Goal: Task Accomplishment & Management: Complete application form

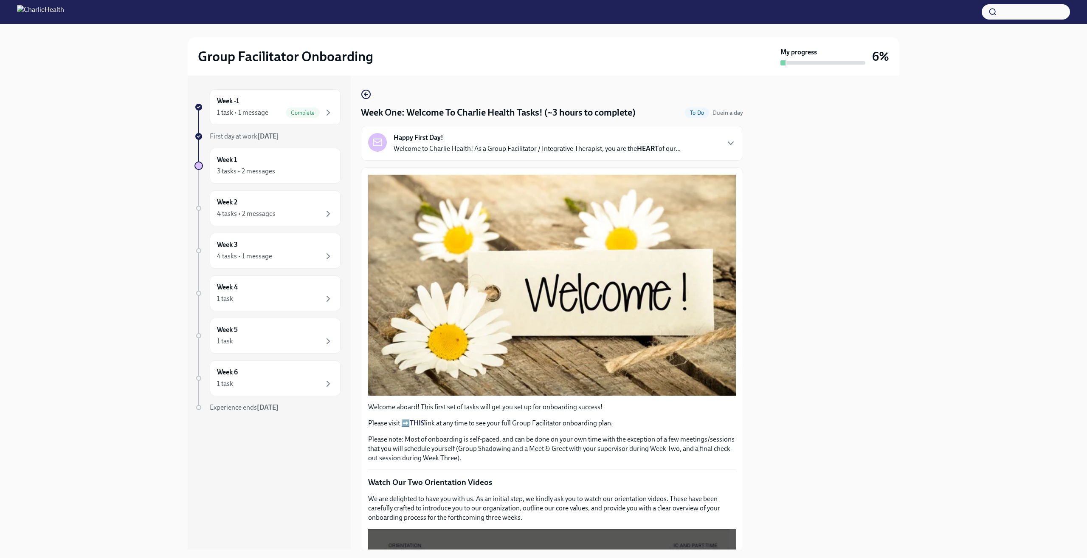
scroll to position [971, 0]
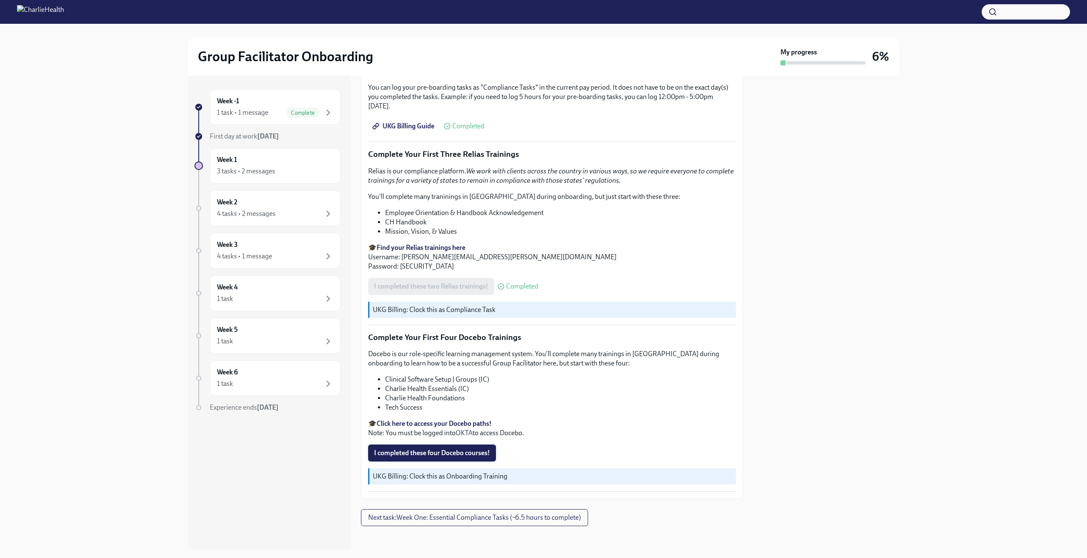
click at [480, 449] on span "I completed these four Docebo courses!" at bounding box center [432, 453] width 116 height 8
drag, startPoint x: 411, startPoint y: 415, endPoint x: 414, endPoint y: 418, distance: 4.8
click at [412, 416] on div "Docebo is our role-specific learning management system. You'll complete many tr…" at bounding box center [552, 393] width 368 height 88
click at [416, 419] on strong "Click here to access your Docebo paths!" at bounding box center [434, 423] width 115 height 8
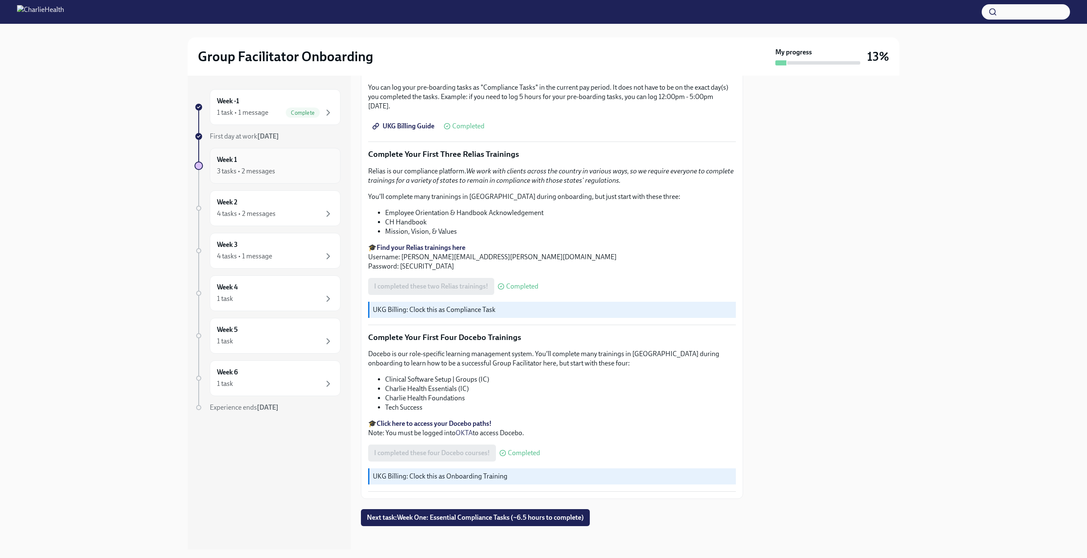
click at [272, 168] on div "3 tasks • 2 messages" at bounding box center [246, 171] width 58 height 9
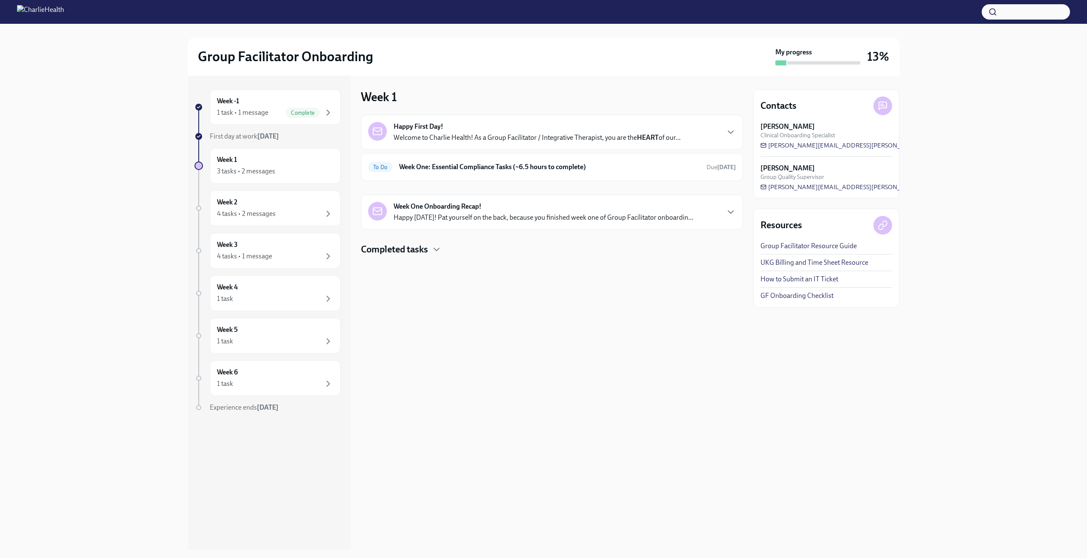
click at [417, 142] on div "Happy First Day! Welcome to Charlie Health! As a Group Facilitator / Integrativ…" at bounding box center [552, 132] width 382 height 35
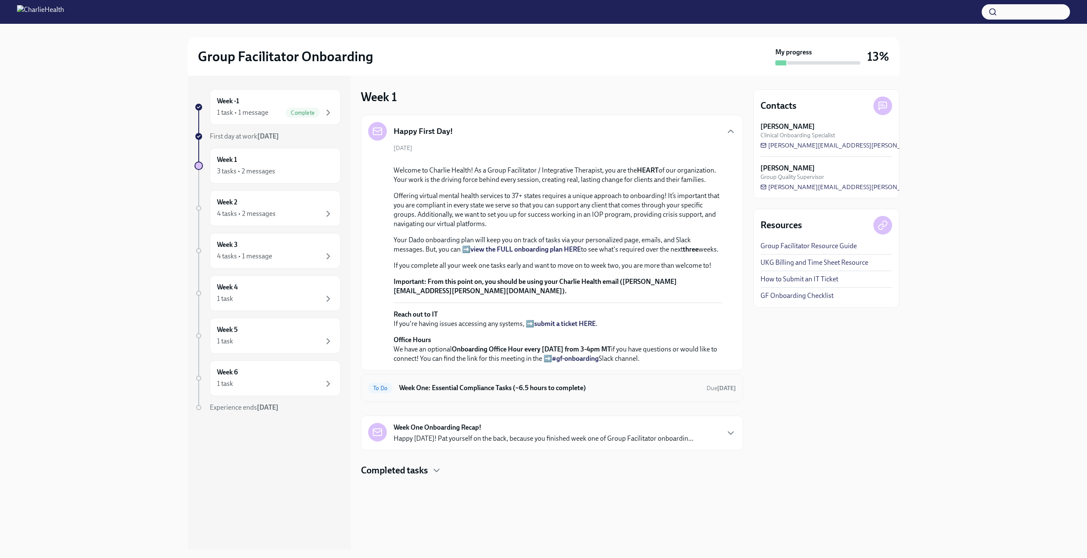
scroll to position [109, 0]
click at [269, 162] on div "Week 1 3 tasks • 2 messages" at bounding box center [275, 165] width 116 height 21
click at [337, 114] on div "Week -1 1 task • 1 message Complete" at bounding box center [275, 107] width 131 height 36
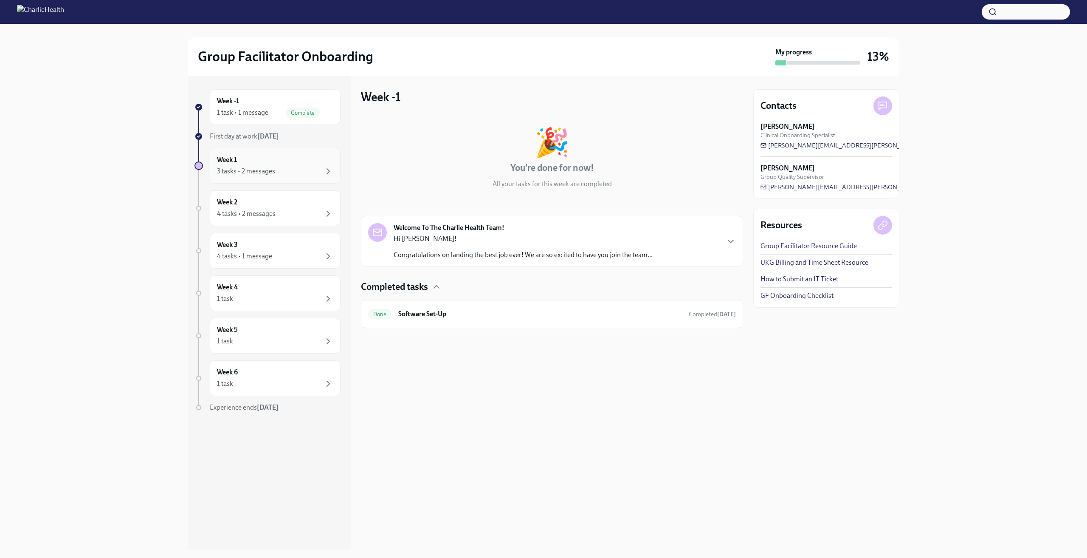
click at [266, 166] on div "Week 1 3 tasks • 2 messages" at bounding box center [275, 165] width 116 height 21
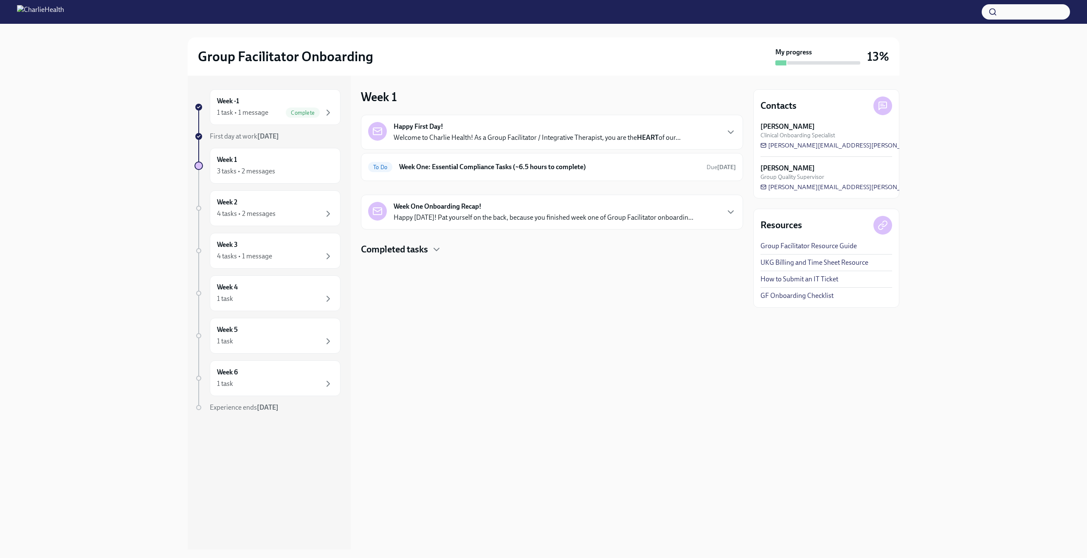
click at [456, 133] on p "Welcome to Charlie Health! As a Group Facilitator / Integrative Therapist, you …" at bounding box center [537, 137] width 287 height 9
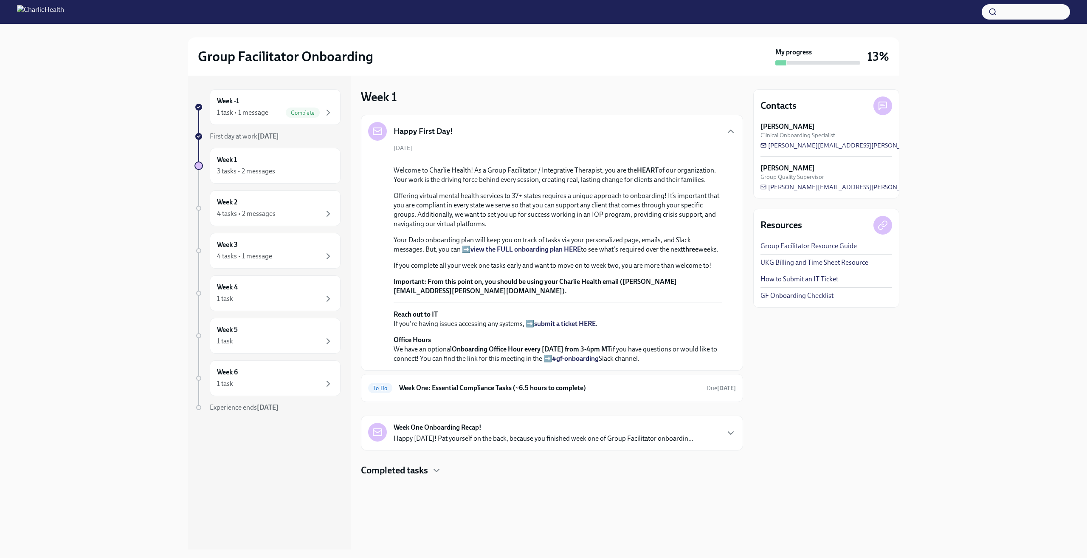
scroll to position [109, 0]
click at [497, 402] on div "To Do Week One: Essential Compliance Tasks (~6.5 hours to complete) Due tomorrow" at bounding box center [552, 388] width 382 height 28
click at [622, 443] on p "Happy Friday! Pat yourself on the back, because you finished week one of Group …" at bounding box center [544, 438] width 300 height 9
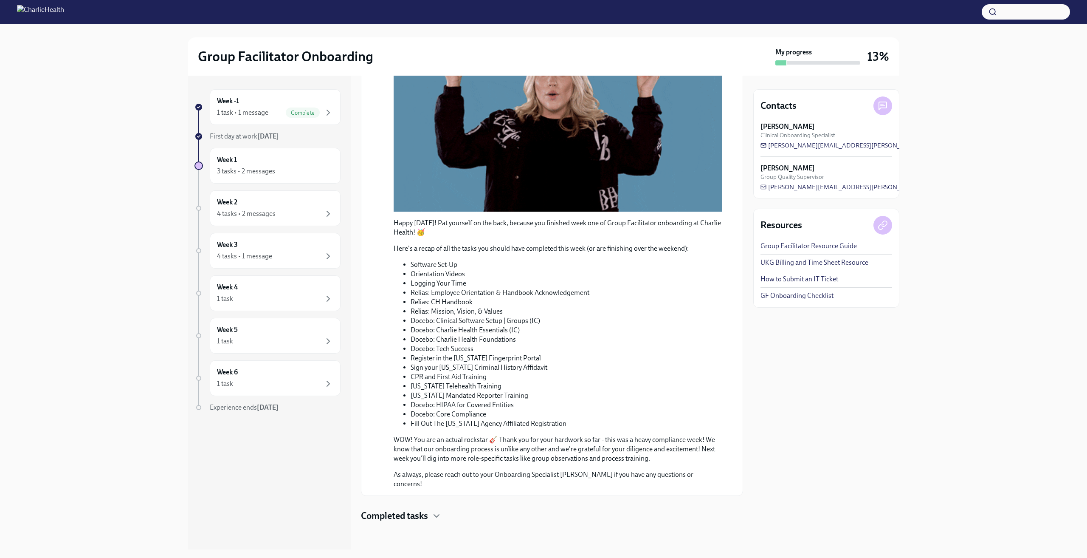
scroll to position [575, 0]
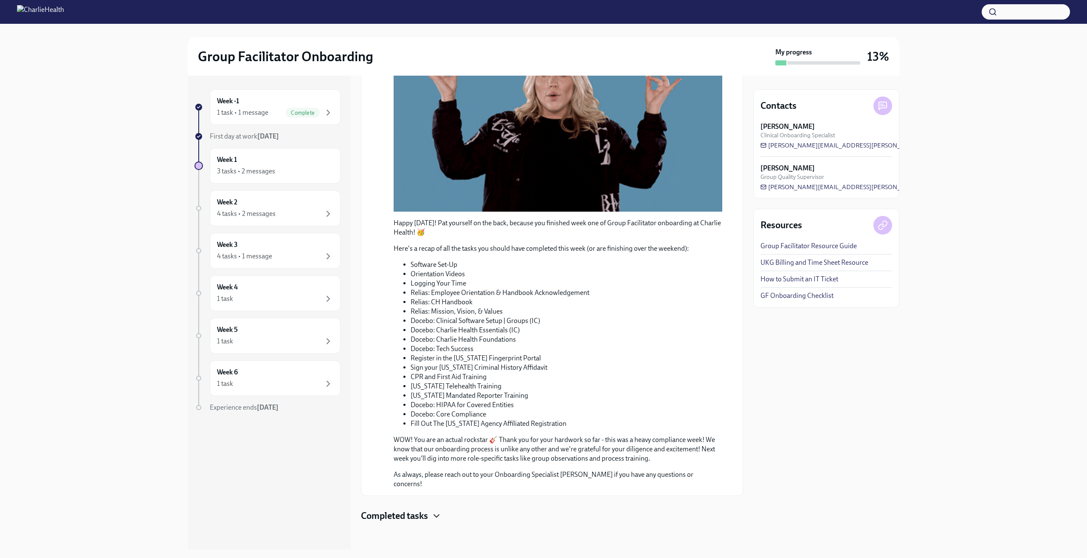
click at [438, 514] on icon "button" at bounding box center [437, 516] width 10 height 10
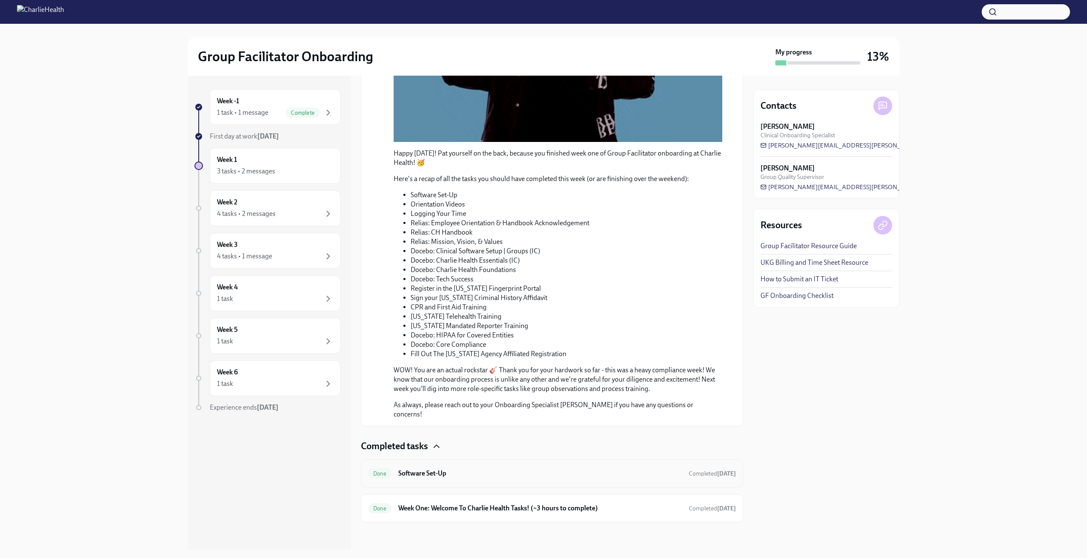
scroll to position [644, 0]
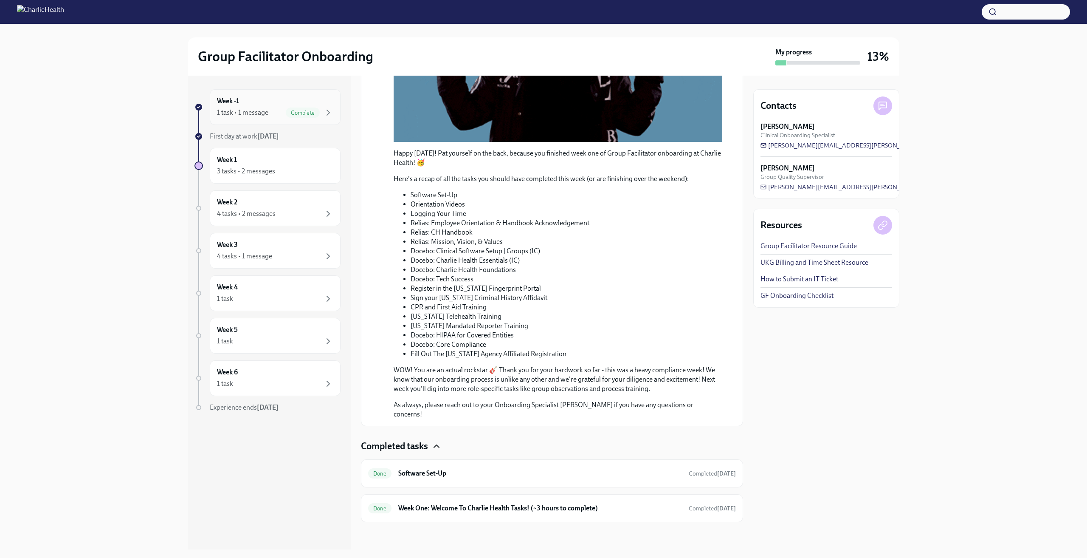
click at [311, 117] on div "Complete" at bounding box center [303, 112] width 34 height 10
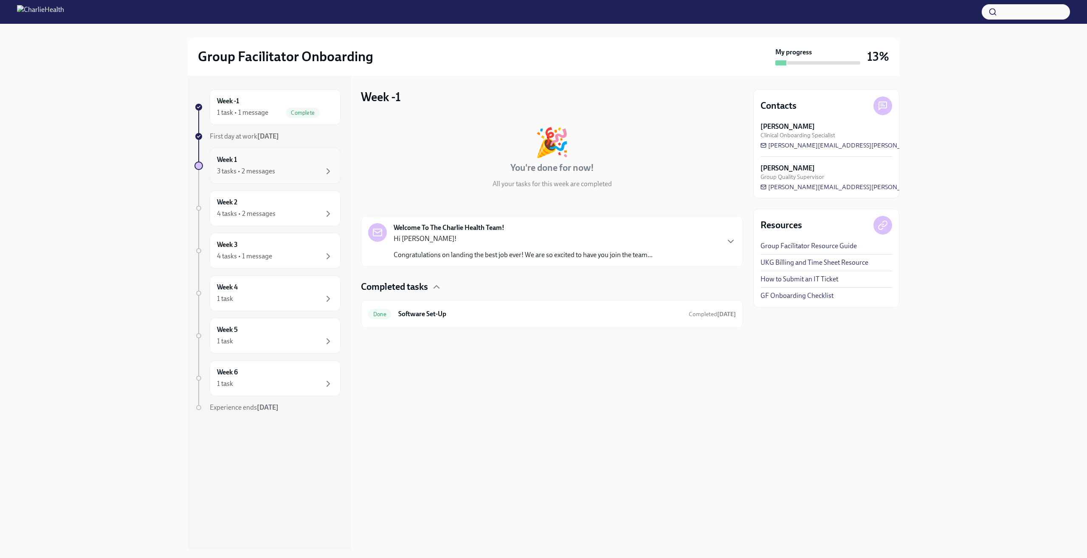
click at [298, 163] on div "Week 1 3 tasks • 2 messages" at bounding box center [275, 165] width 116 height 21
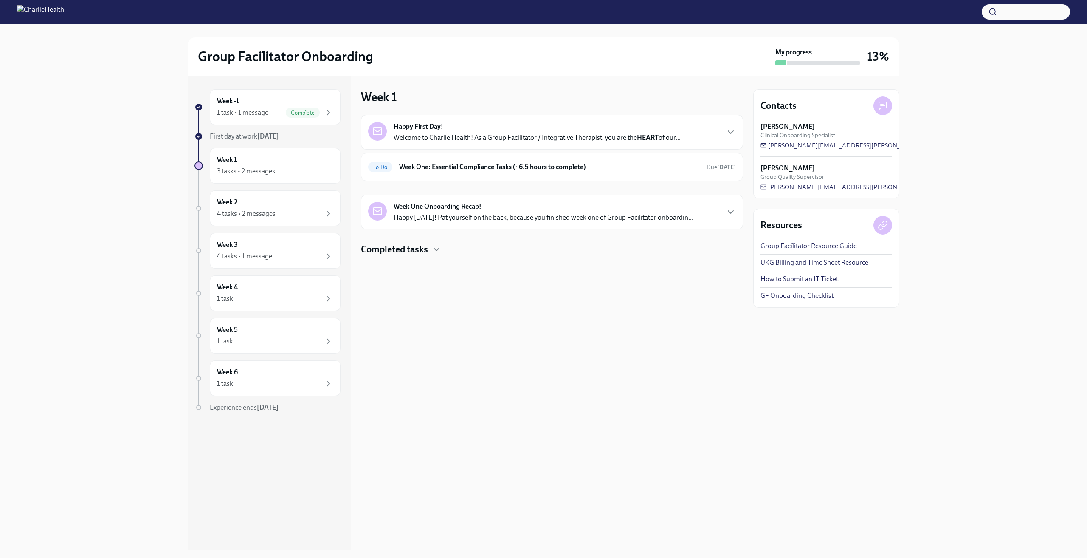
click at [446, 207] on strong "Week One Onboarding Recap!" at bounding box center [438, 206] width 88 height 9
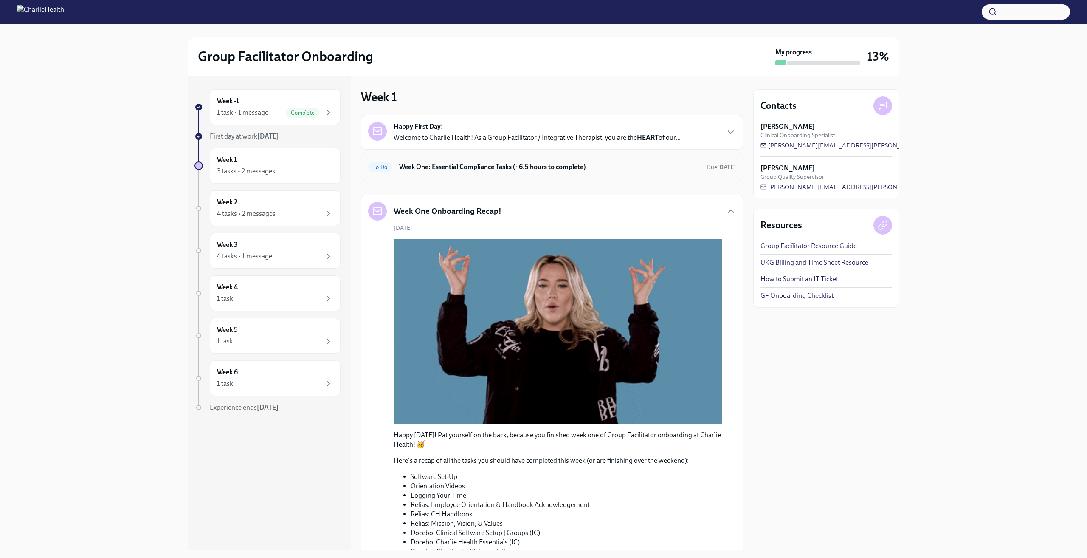
click at [667, 166] on h6 "Week One: Essential Compliance Tasks (~6.5 hours to complete)" at bounding box center [549, 166] width 301 height 9
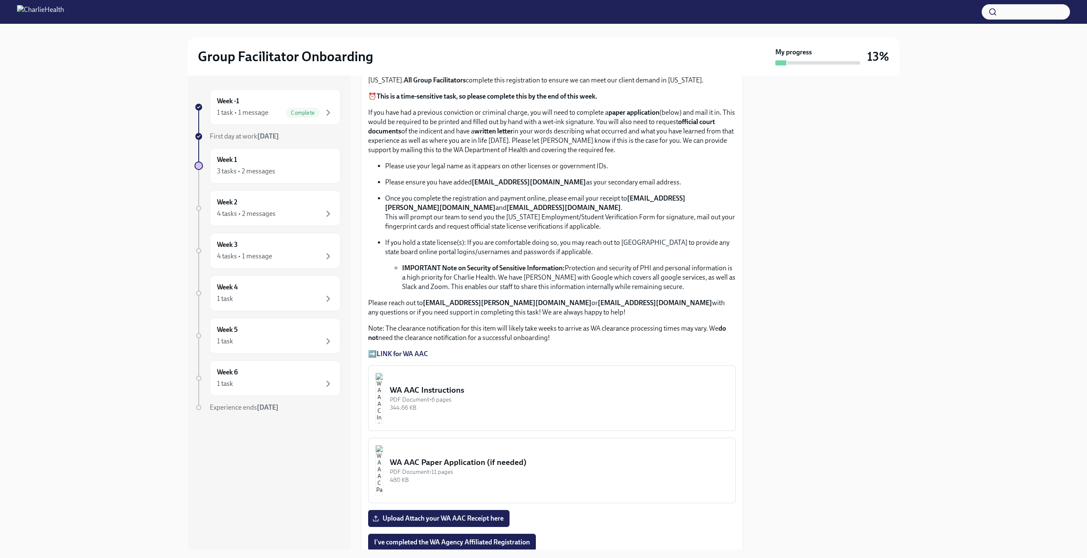
scroll to position [425, 0]
click at [532, 387] on div "WA AAC Instructions" at bounding box center [559, 387] width 339 height 11
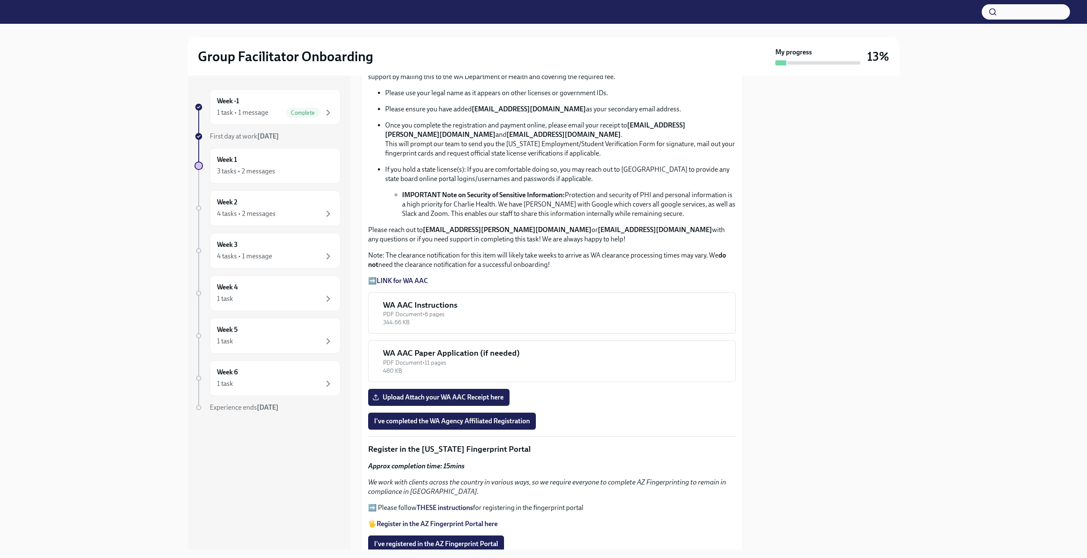
scroll to position [496, 0]
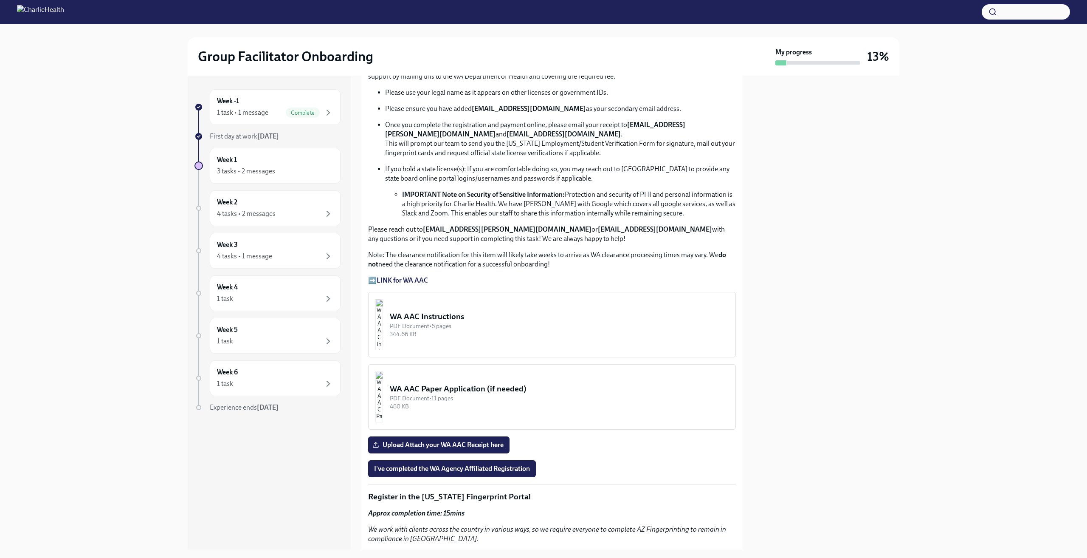
click at [486, 311] on div "WA AAC Instructions" at bounding box center [559, 316] width 339 height 11
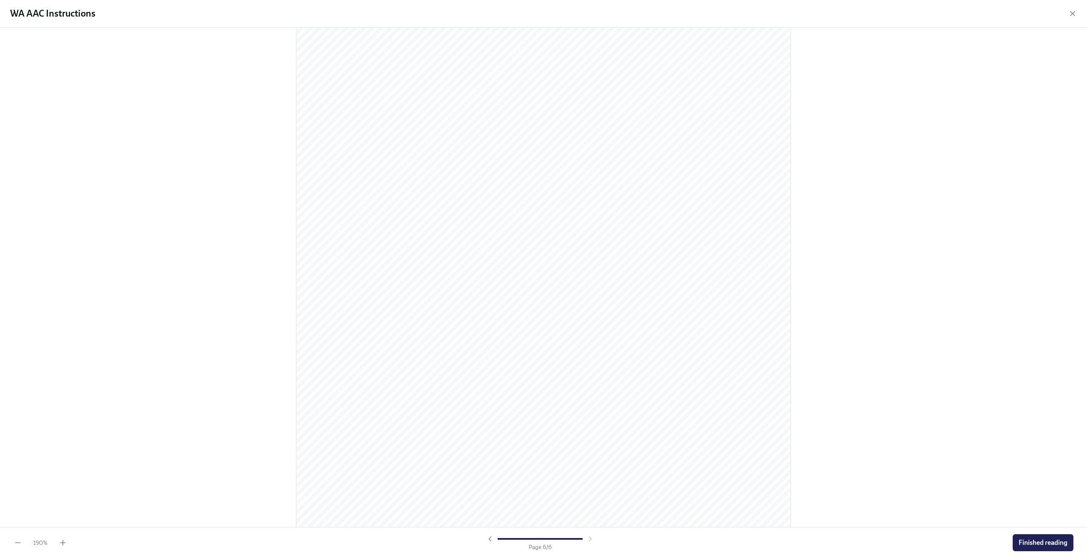
scroll to position [3394, 0]
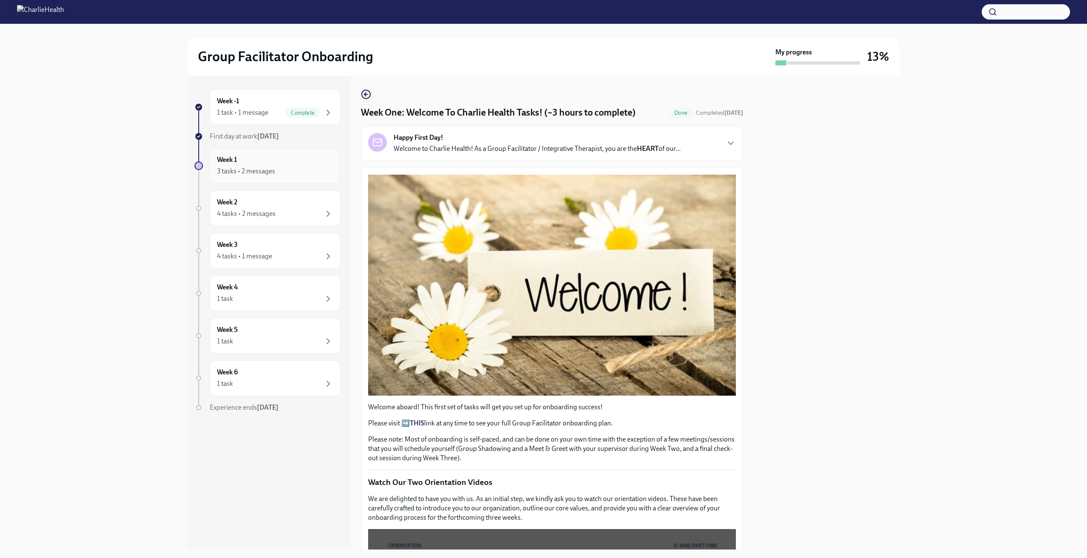
click at [307, 156] on div "Week 1 3 tasks • 2 messages" at bounding box center [275, 165] width 116 height 21
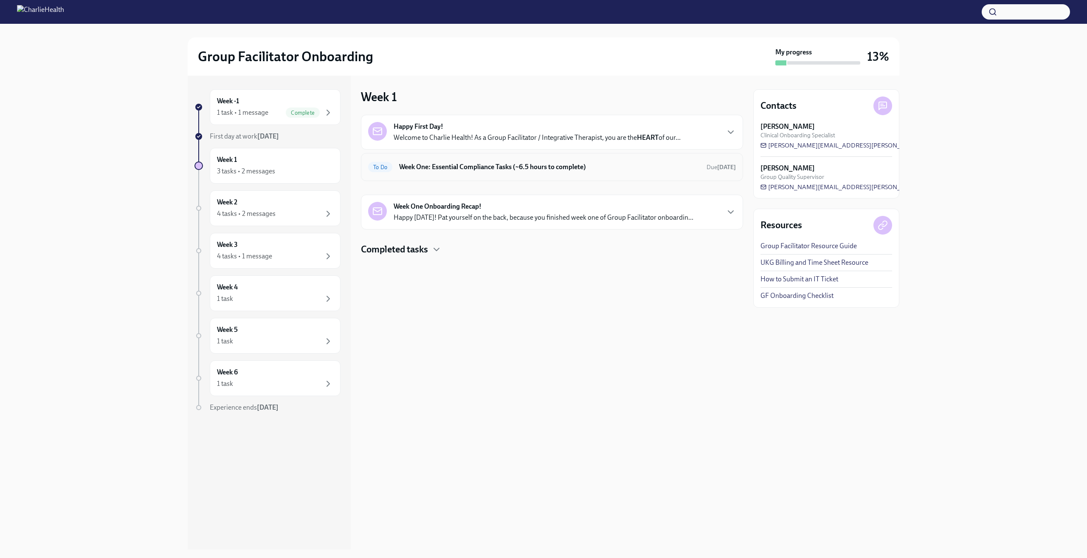
click at [514, 166] on h6 "Week One: Essential Compliance Tasks (~6.5 hours to complete)" at bounding box center [549, 166] width 301 height 9
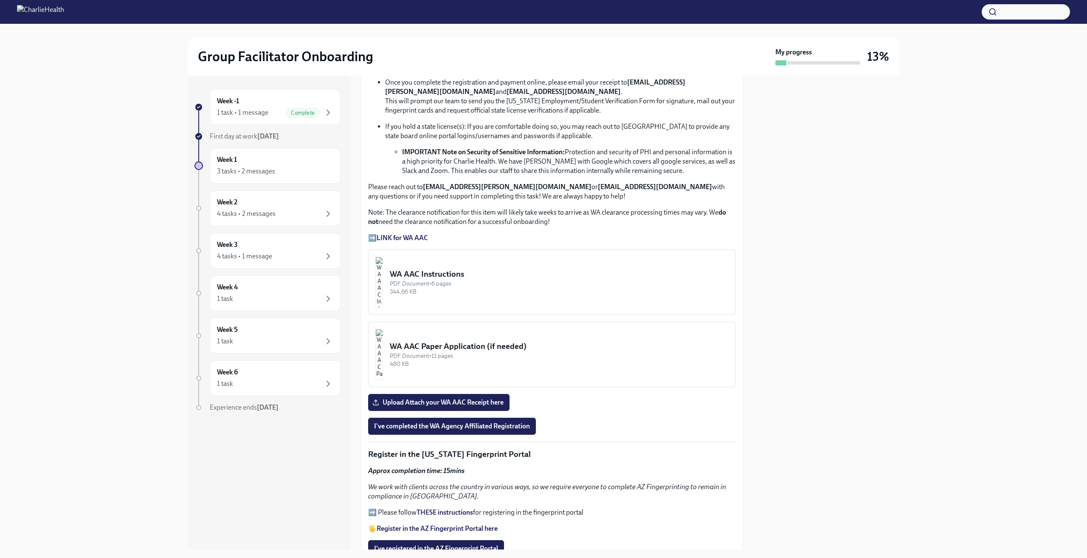
scroll to position [566, 0]
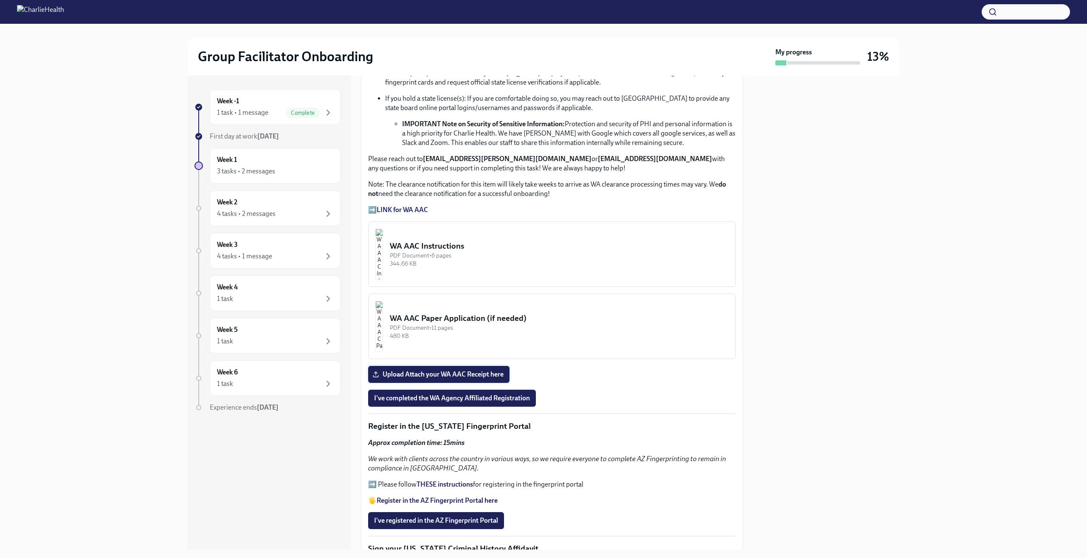
click at [474, 370] on span "Upload Attach your WA AAC Receipt here" at bounding box center [439, 374] width 130 height 8
click at [0, 0] on input "Upload Attach your WA AAC Receipt here" at bounding box center [0, 0] width 0 height 0
click at [402, 394] on span "I've completed the WA Agency Affiliated Registration" at bounding box center [452, 398] width 156 height 8
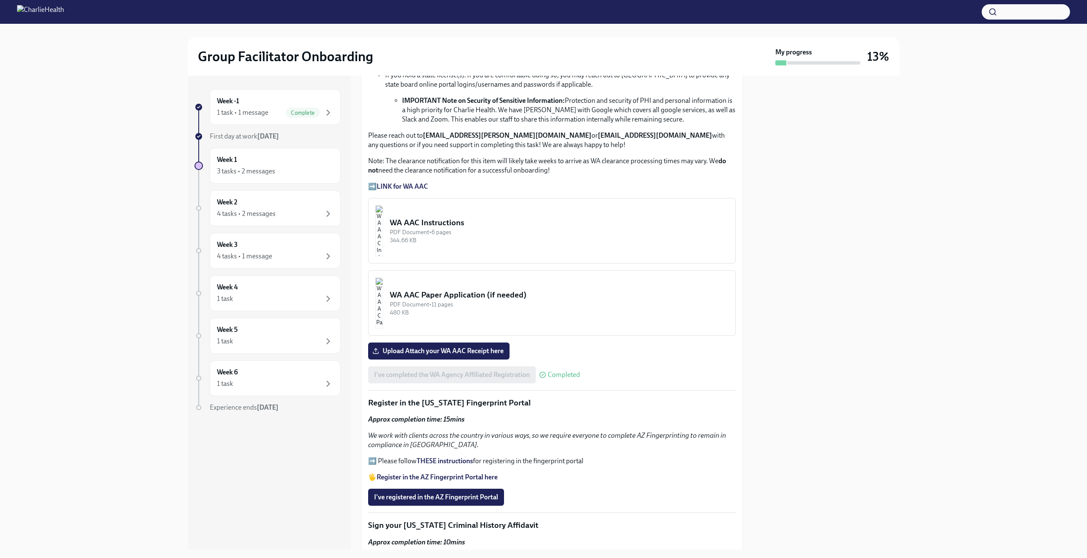
scroll to position [637, 0]
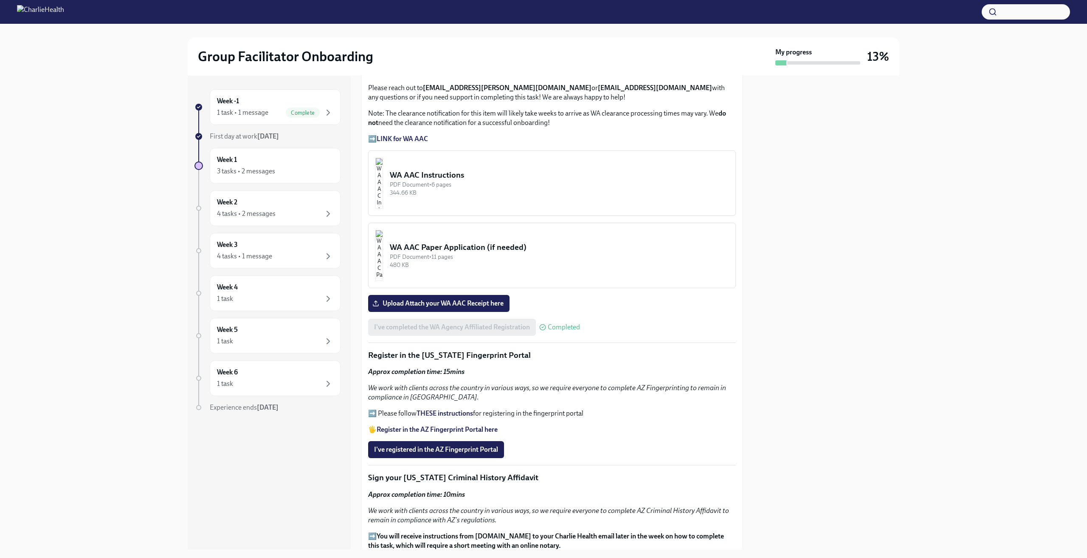
click at [456, 426] on strong "Register in the AZ Fingerprint Portal here" at bounding box center [437, 429] width 121 height 8
click at [443, 409] on strong "THESE instructions" at bounding box center [445, 413] width 56 height 8
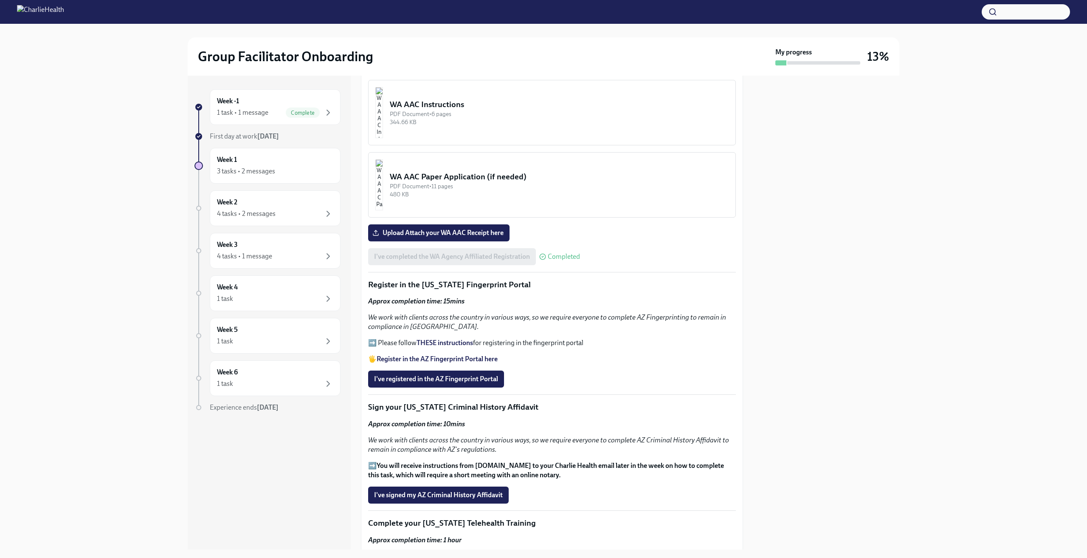
scroll to position [708, 0]
click at [476, 376] on span "I've registered in the AZ Fingerprint Portal" at bounding box center [436, 378] width 124 height 8
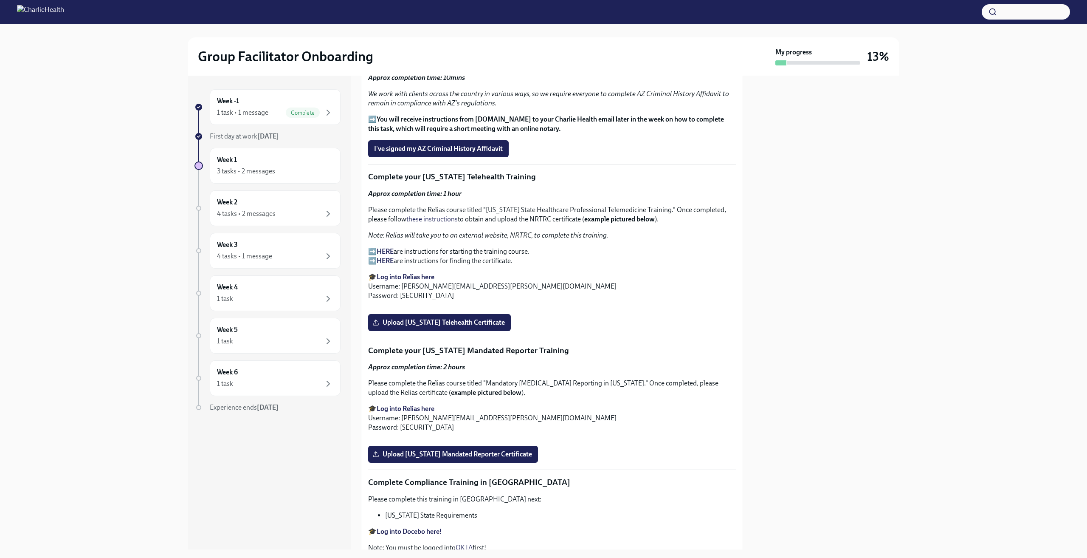
scroll to position [1133, 0]
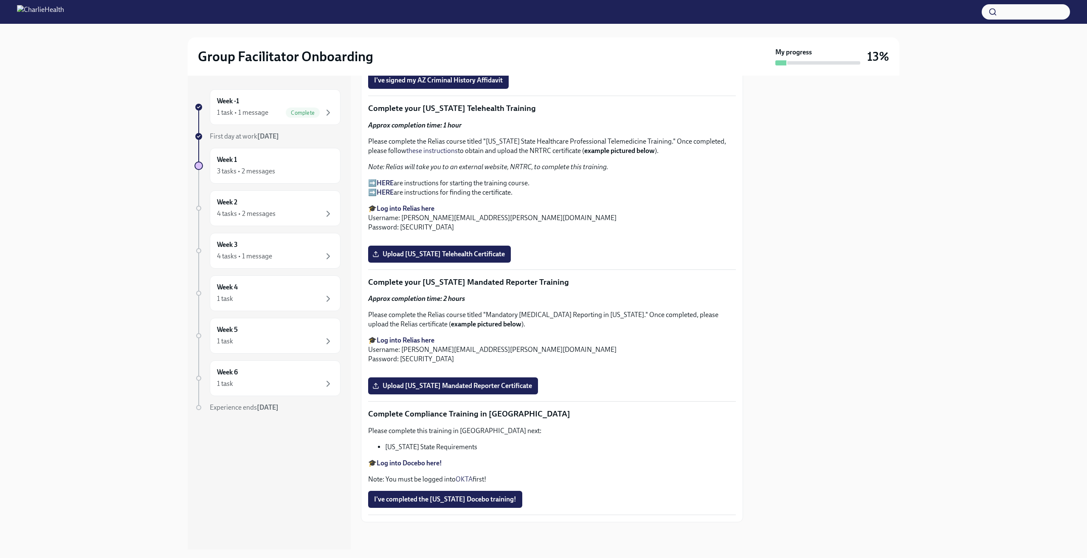
click at [391, 179] on strong "HERE" at bounding box center [385, 183] width 17 height 8
click at [484, 263] on label "Upload [US_STATE] Telehealth Certificate" at bounding box center [439, 254] width 143 height 17
click at [0, 0] on input "Upload [US_STATE] Telehealth Certificate" at bounding box center [0, 0] width 0 height 0
